Goal: Find specific page/section: Find specific page/section

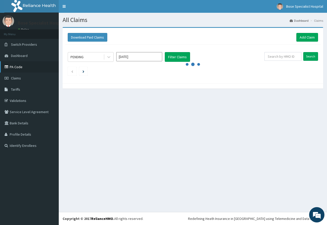
click at [24, 66] on link "PA Code" at bounding box center [29, 66] width 59 height 11
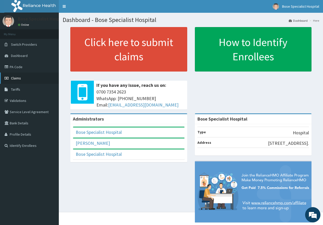
click at [33, 76] on link "Claims" at bounding box center [29, 78] width 59 height 11
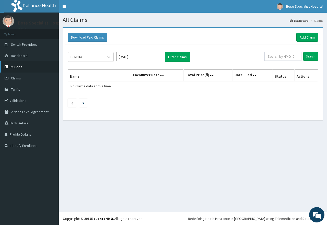
drag, startPoint x: 22, startPoint y: 65, endPoint x: 23, endPoint y: 69, distance: 3.8
click at [22, 64] on link "PA Code" at bounding box center [29, 66] width 59 height 11
